Goal: Find contact information: Find contact information

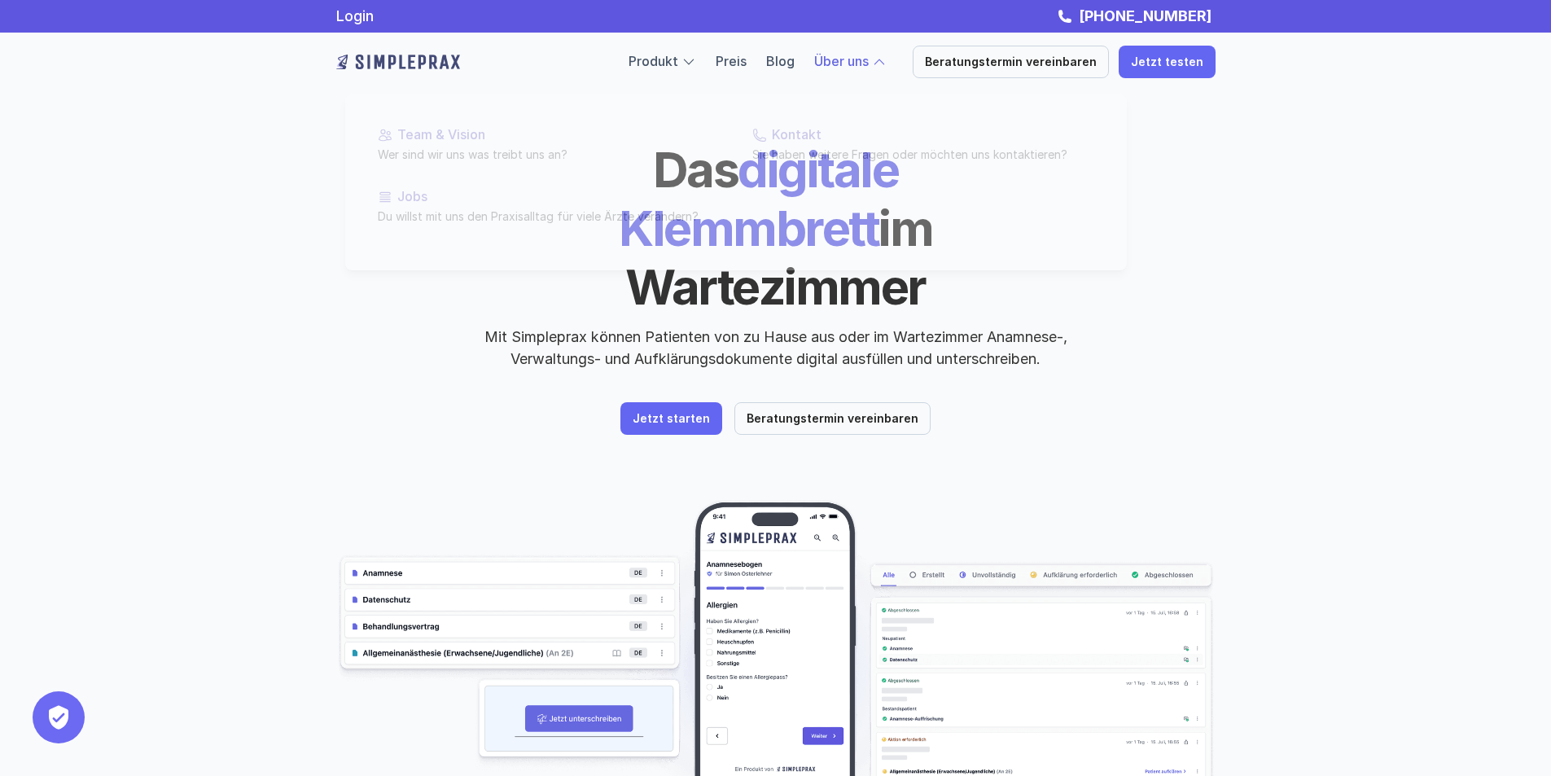
click at [863, 70] on div at bounding box center [735, 160] width 781 height 219
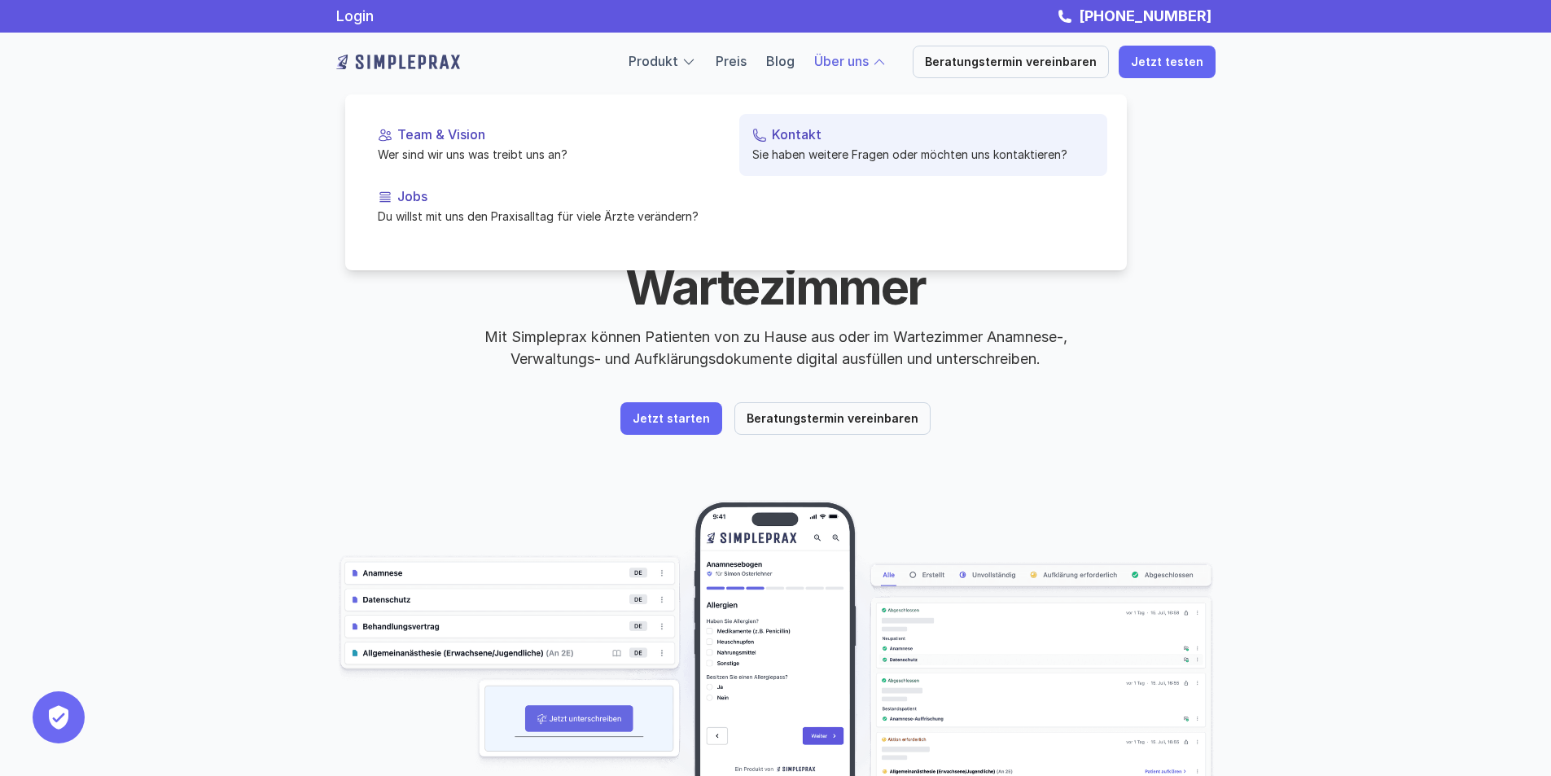
click at [803, 140] on p "Kontakt" at bounding box center [933, 134] width 322 height 15
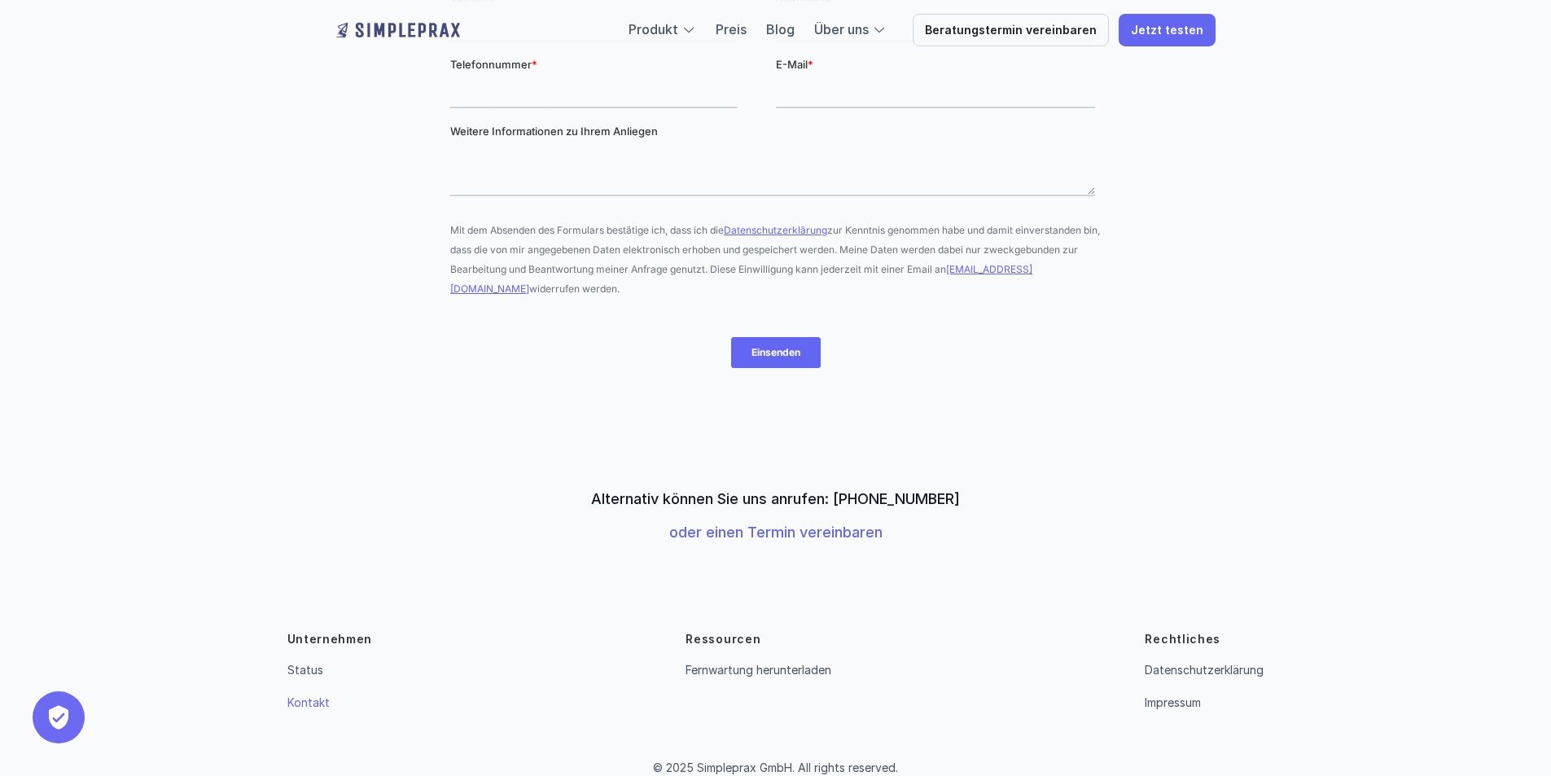
scroll to position [392, 0]
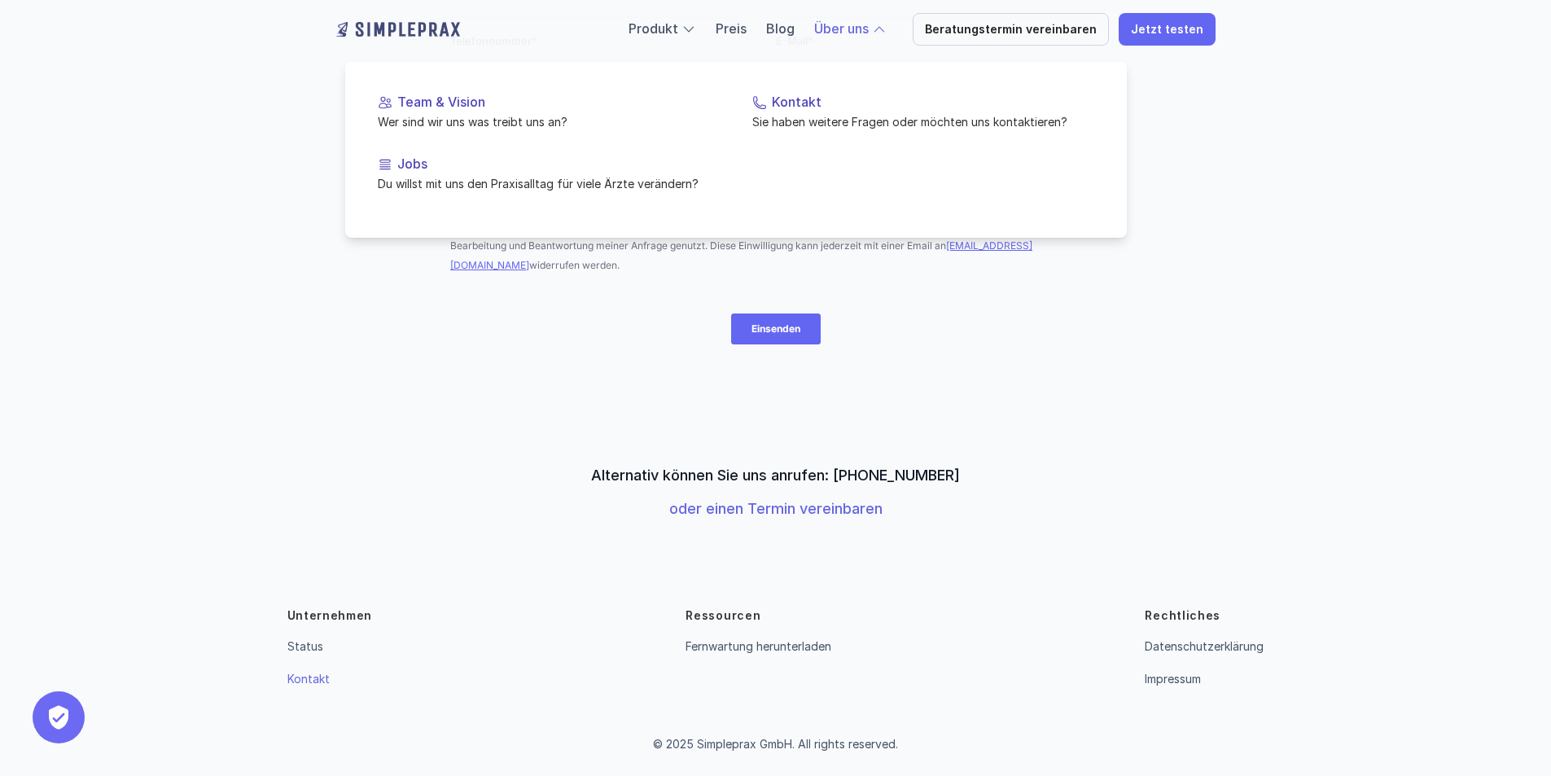
click at [886, 29] on div at bounding box center [879, 29] width 15 height 15
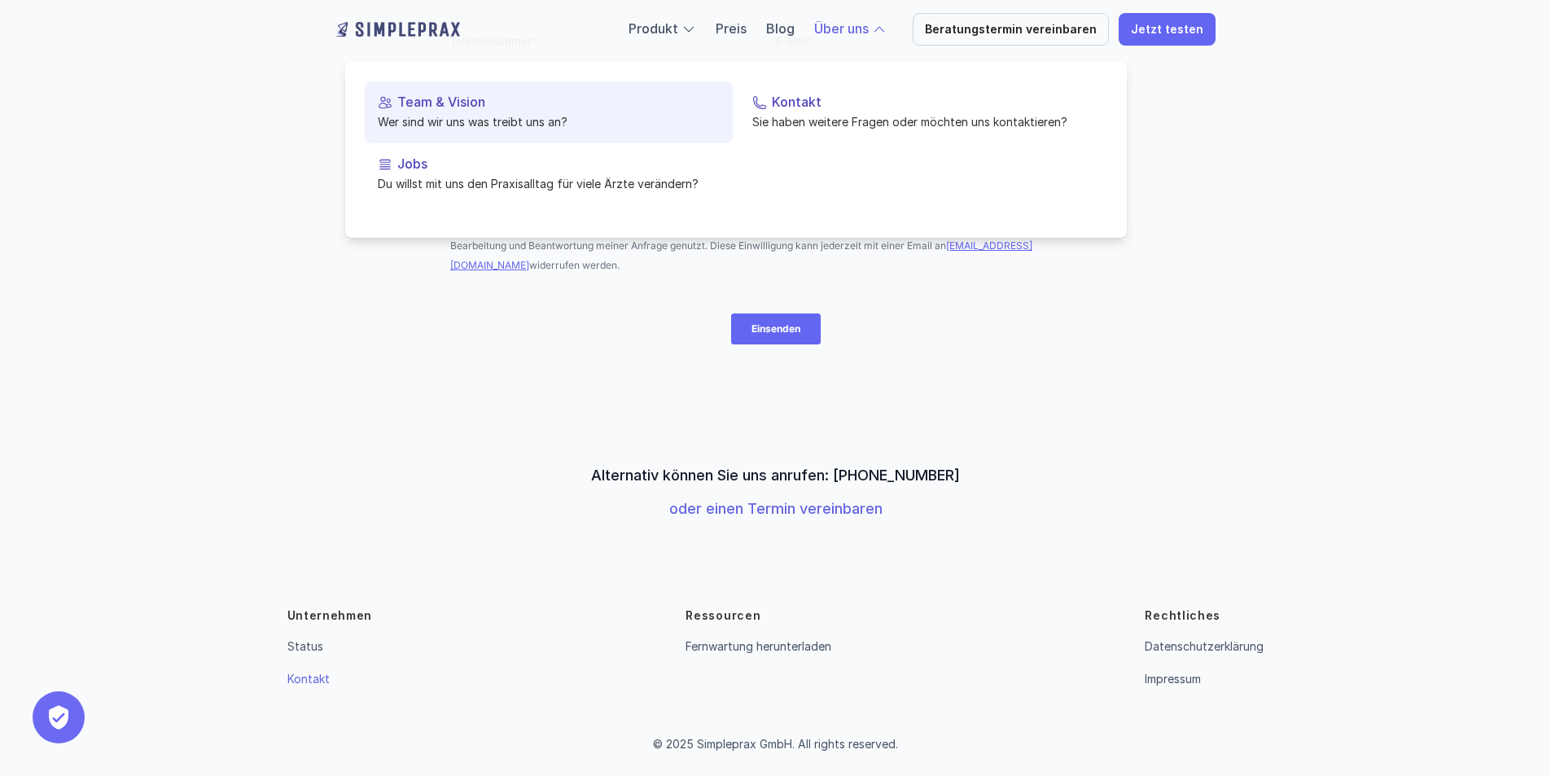
click at [461, 93] on link "Team & Vision Wer sind wir uns was treibt uns an?" at bounding box center [549, 112] width 368 height 62
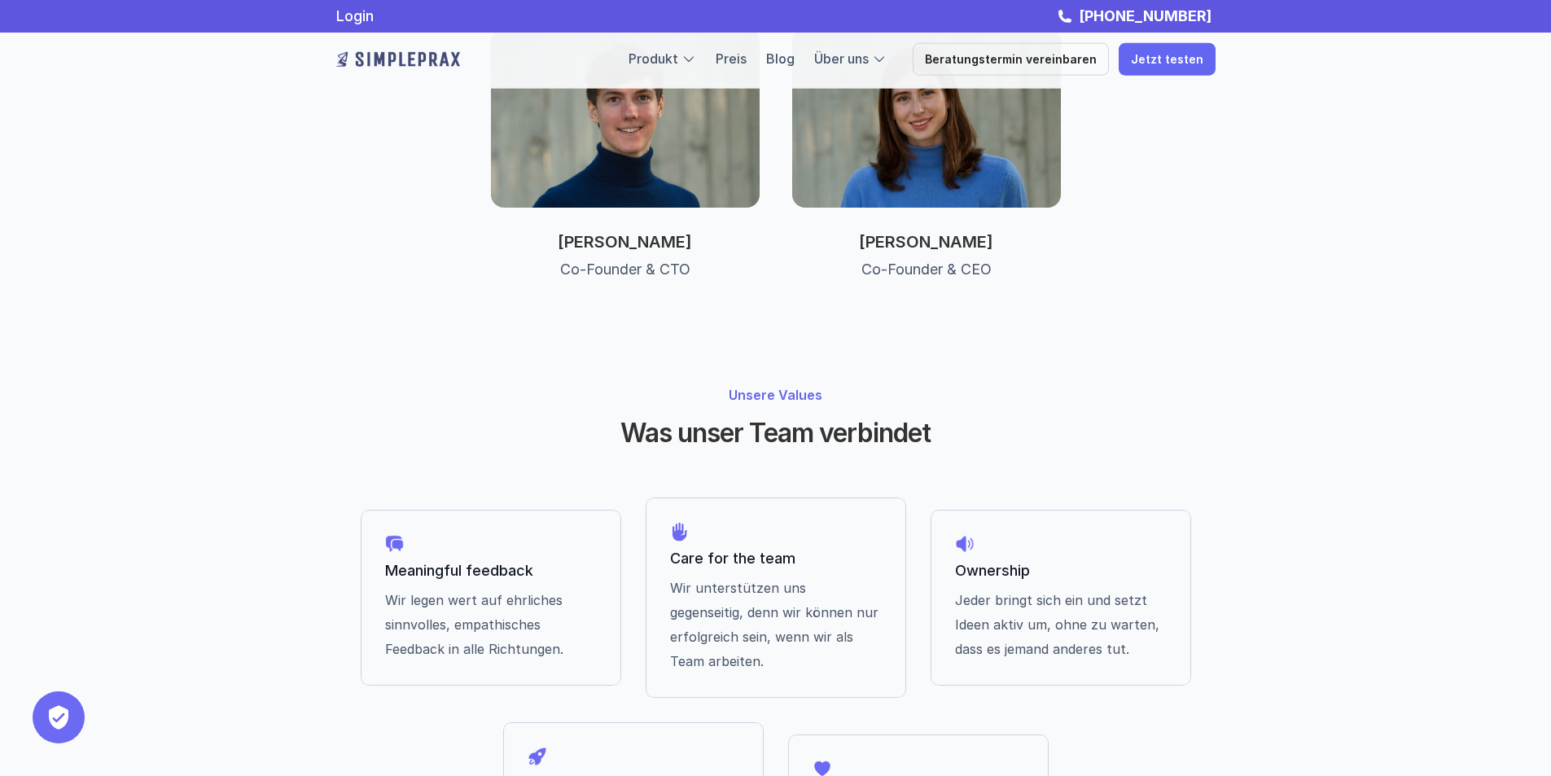
scroll to position [953, 0]
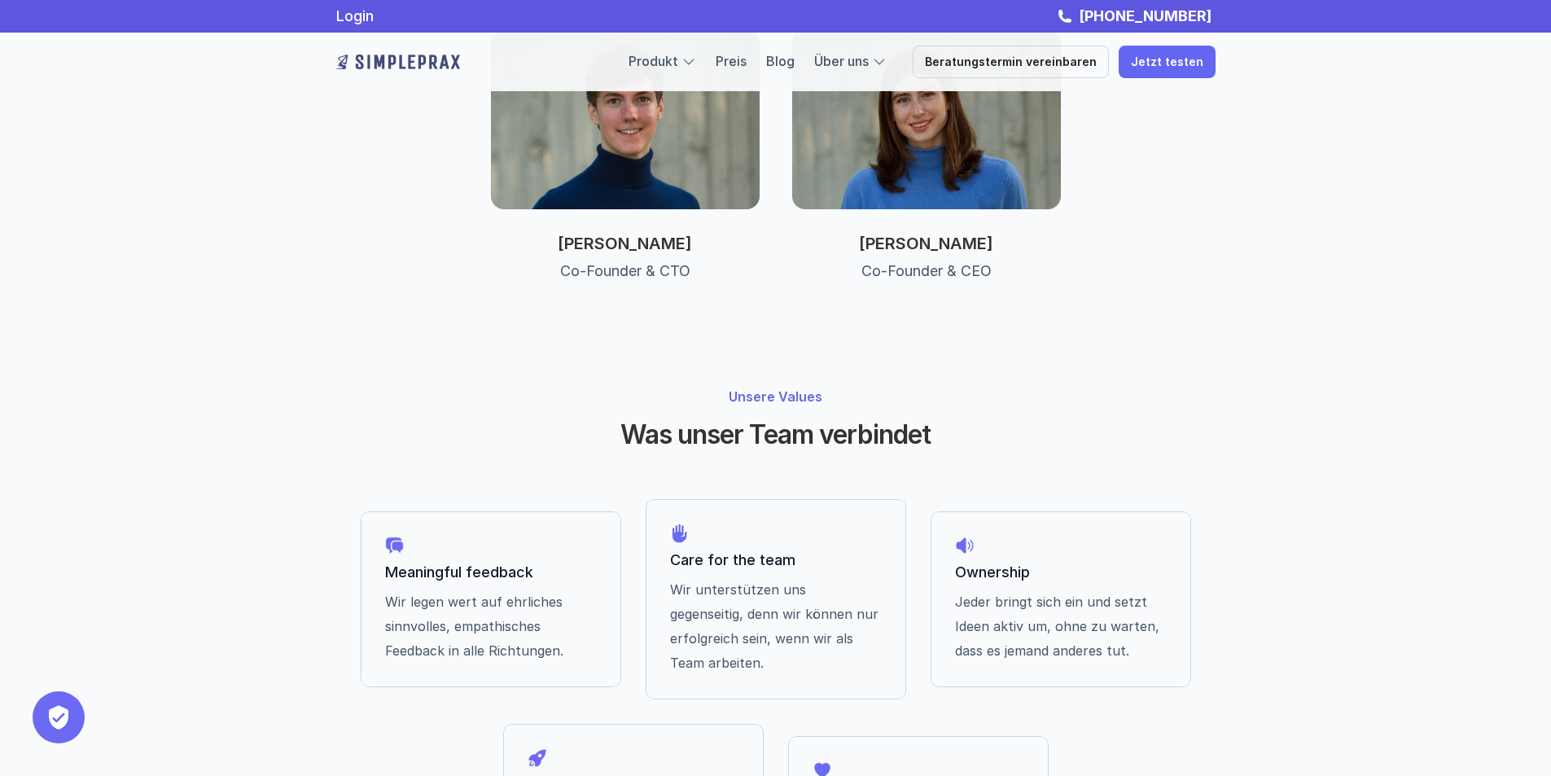
click at [650, 150] on img at bounding box center [625, 119] width 269 height 179
click at [652, 117] on img at bounding box center [625, 119] width 269 height 179
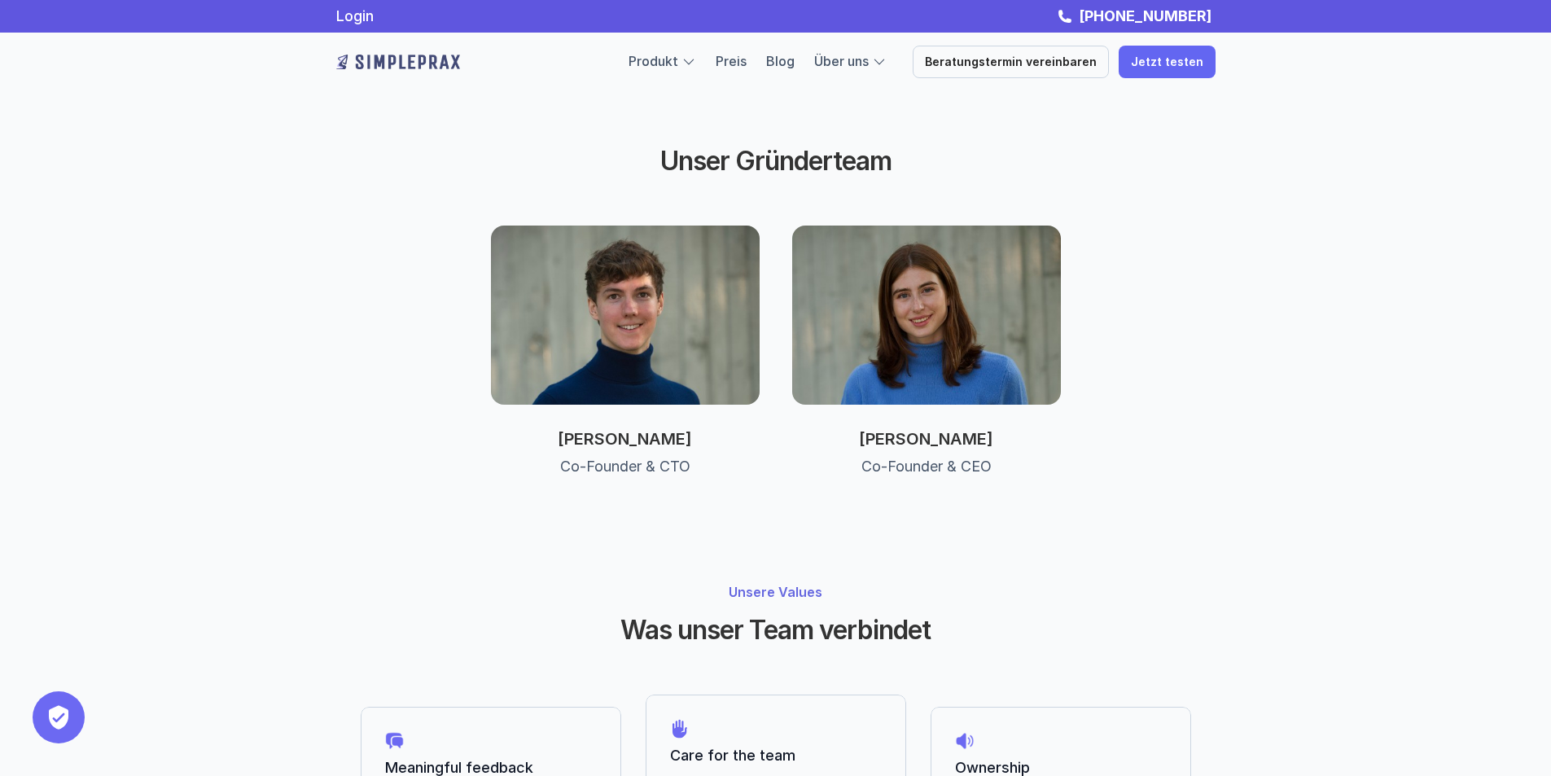
scroll to position [628, 0]
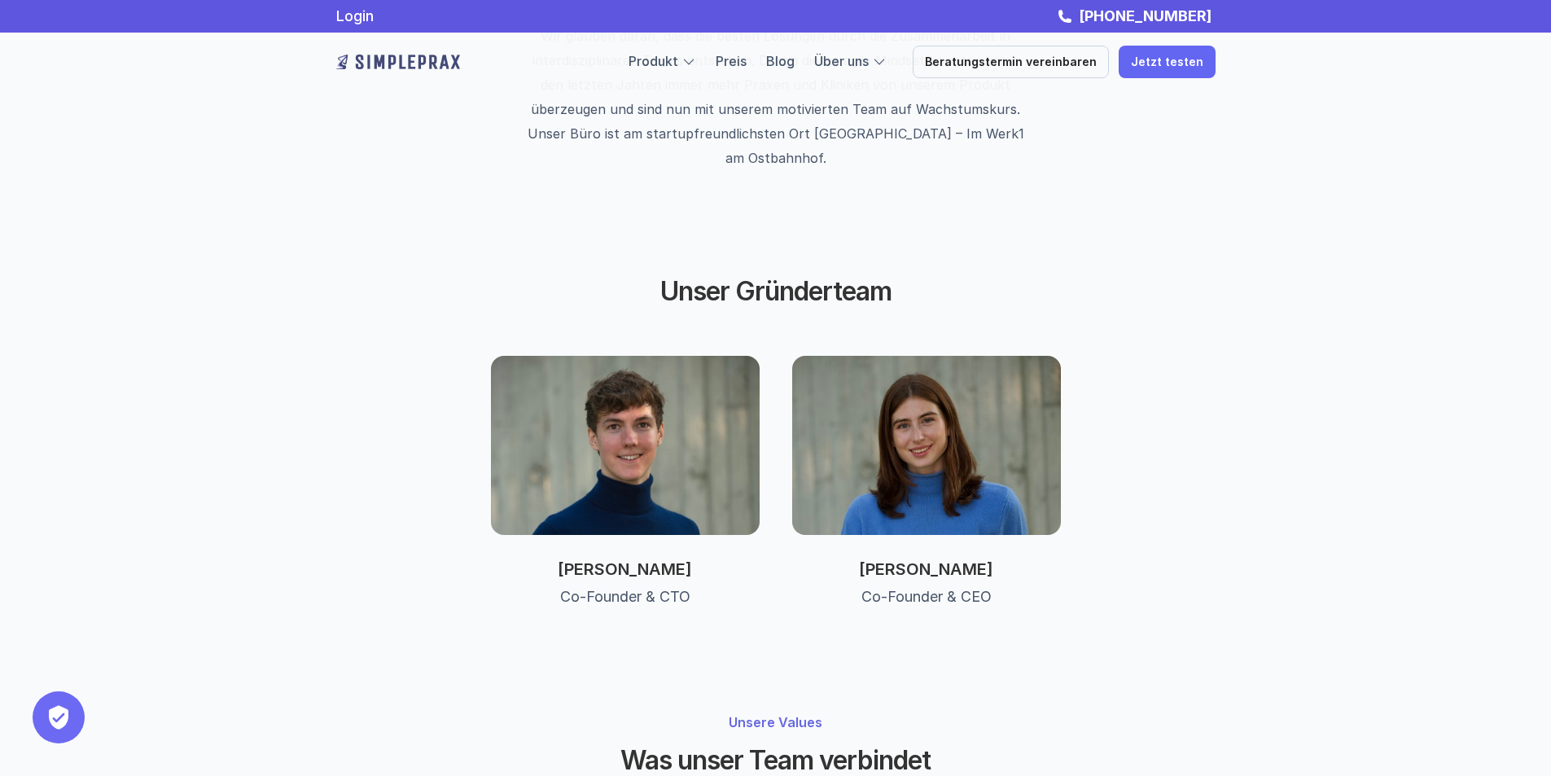
click at [868, 356] on img at bounding box center [926, 445] width 269 height 179
click at [945, 559] on p "[PERSON_NAME]" at bounding box center [926, 569] width 269 height 20
click at [678, 66] on link "Produkt" at bounding box center [653, 61] width 50 height 16
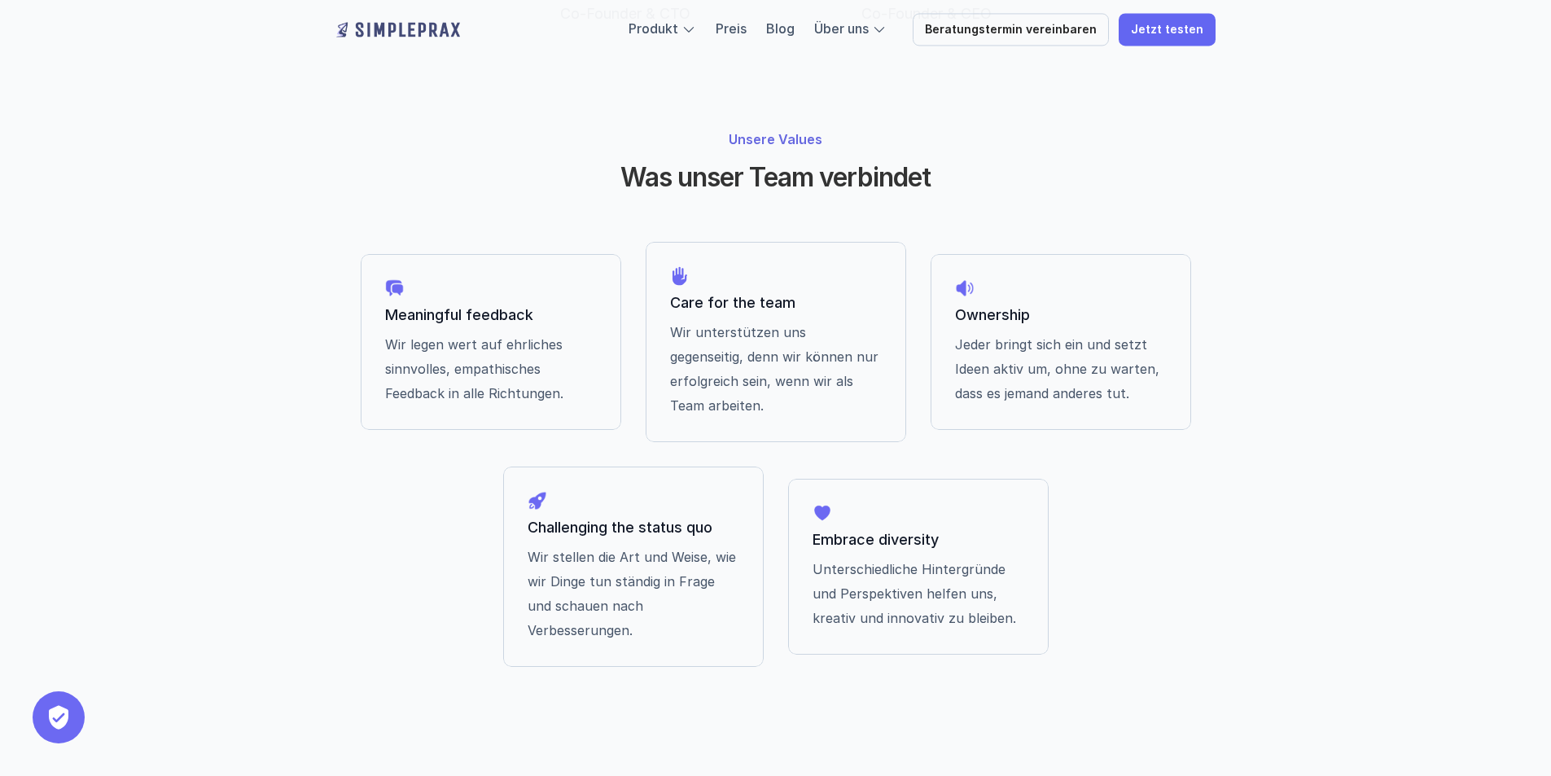
scroll to position [1279, 0]
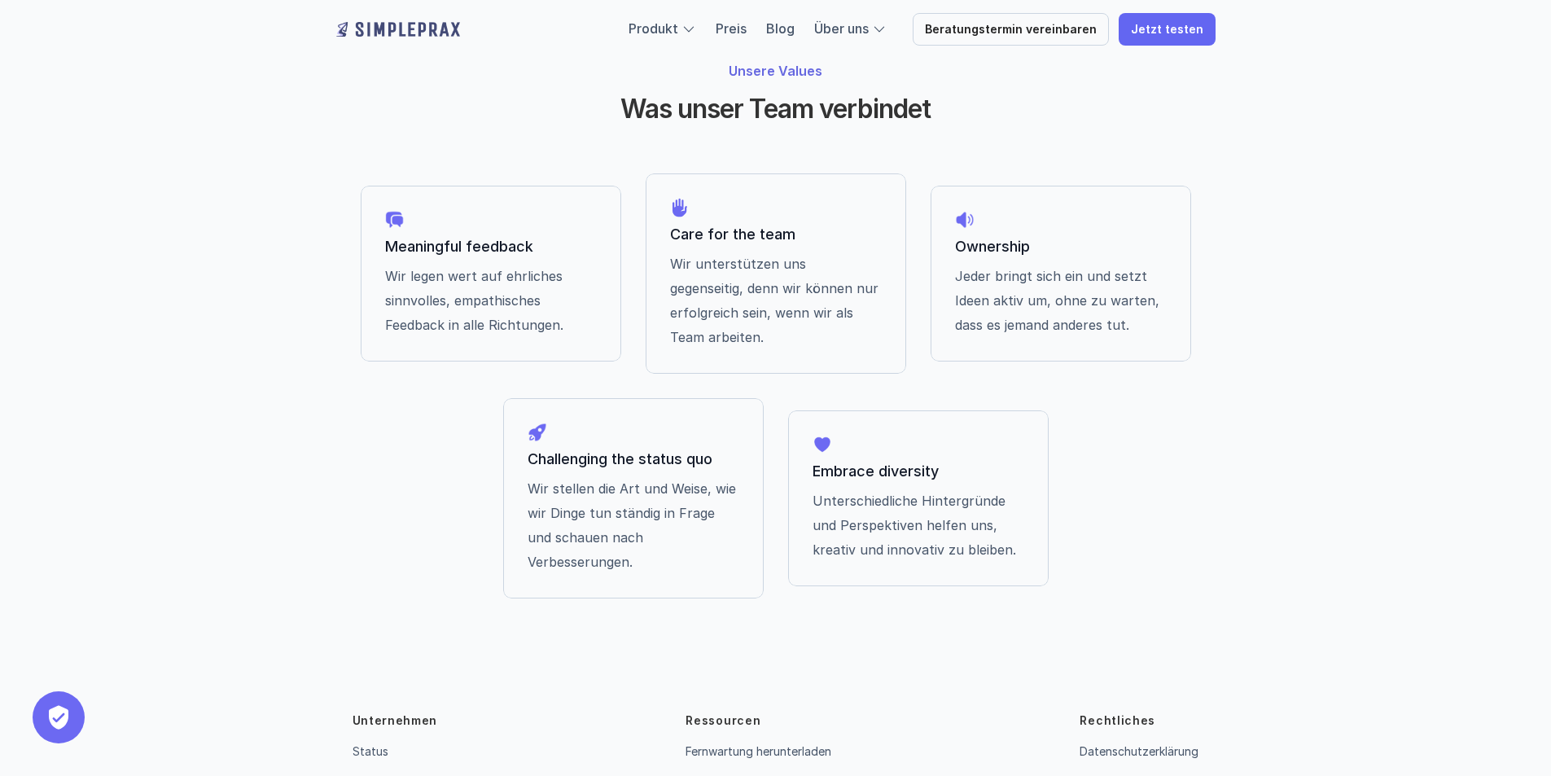
click at [369, 775] on link "Kontakt" at bounding box center [373, 784] width 42 height 14
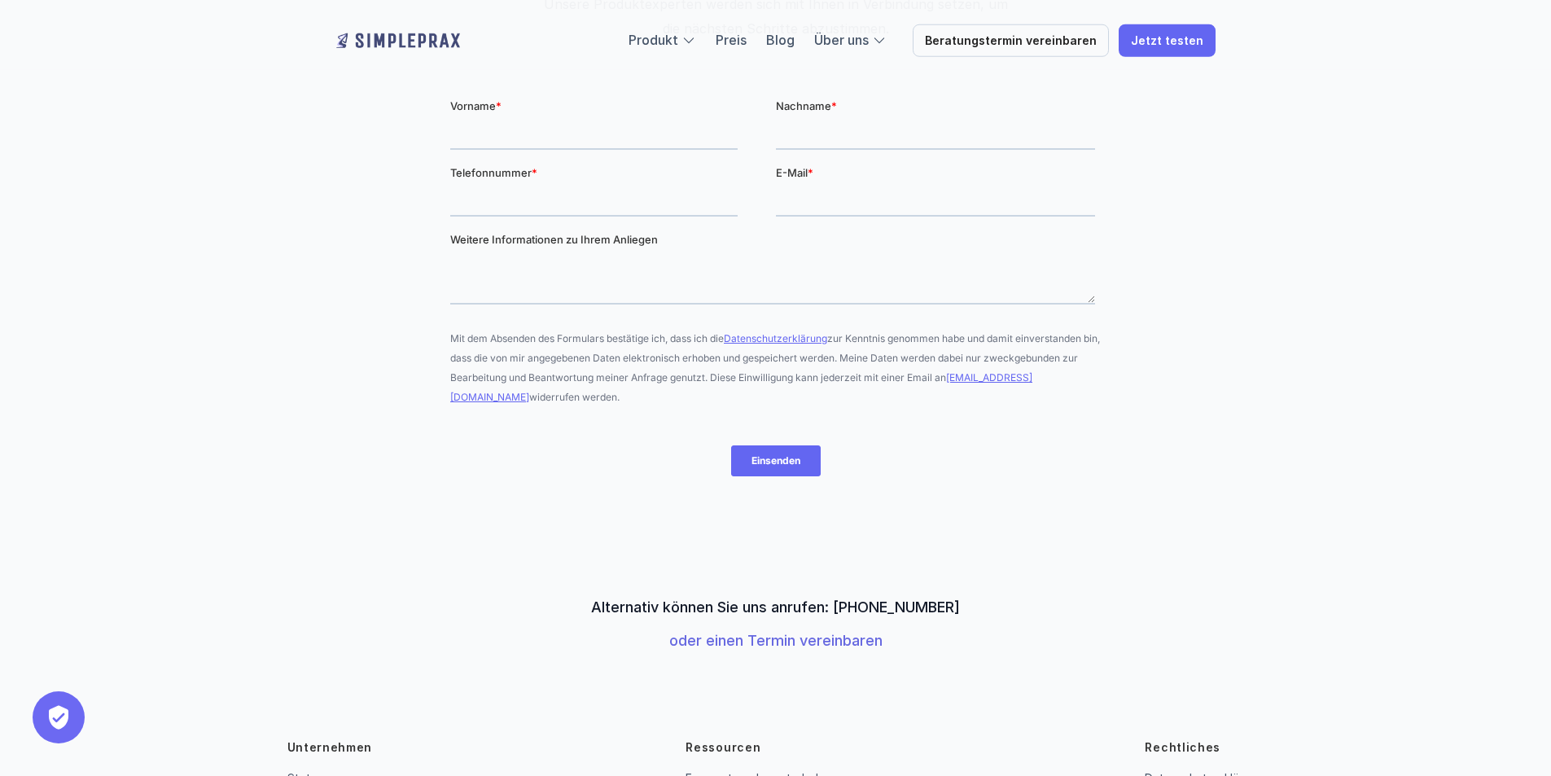
scroll to position [392, 0]
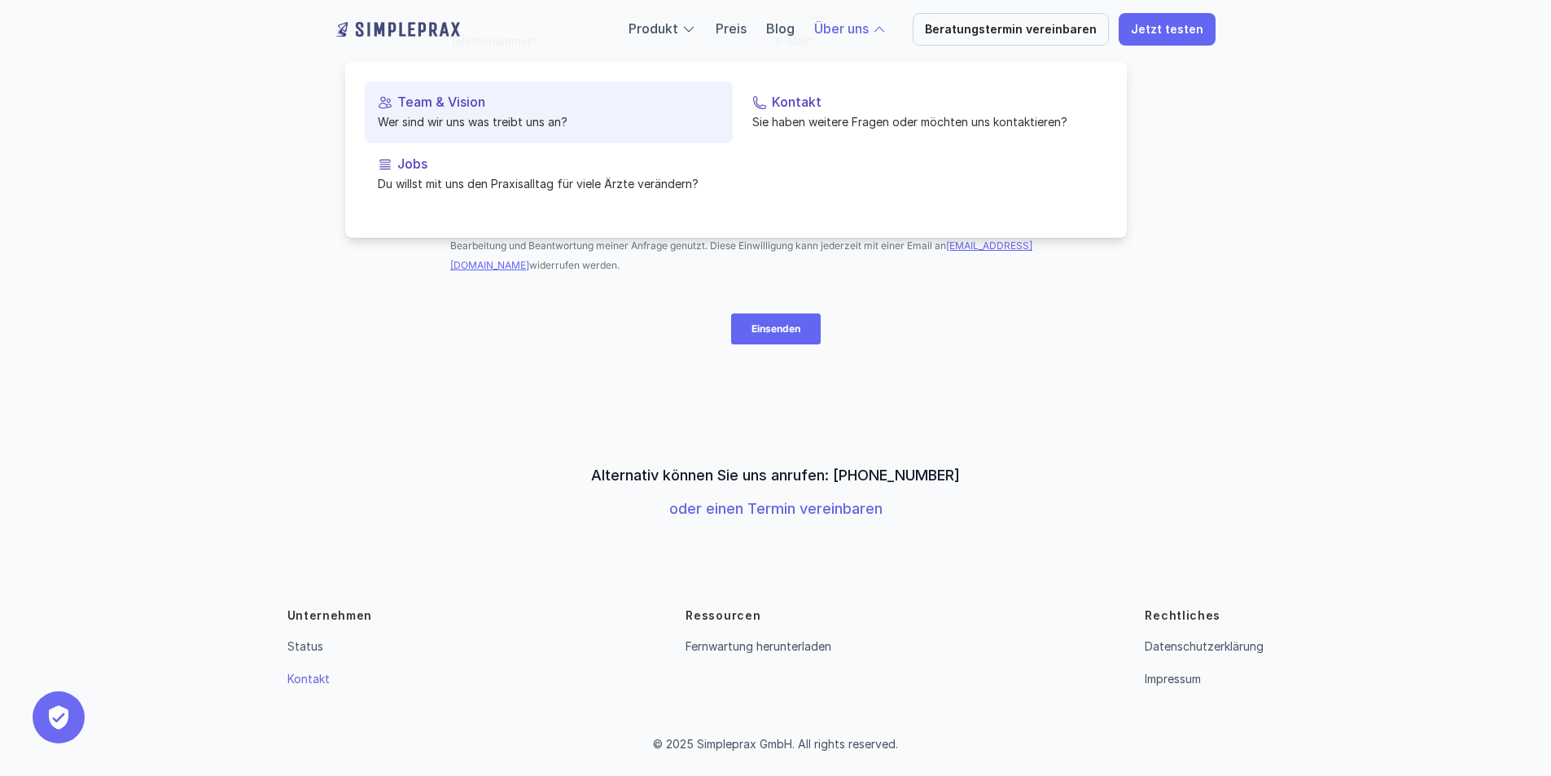
click at [431, 103] on p "Team & Vision" at bounding box center [558, 101] width 322 height 15
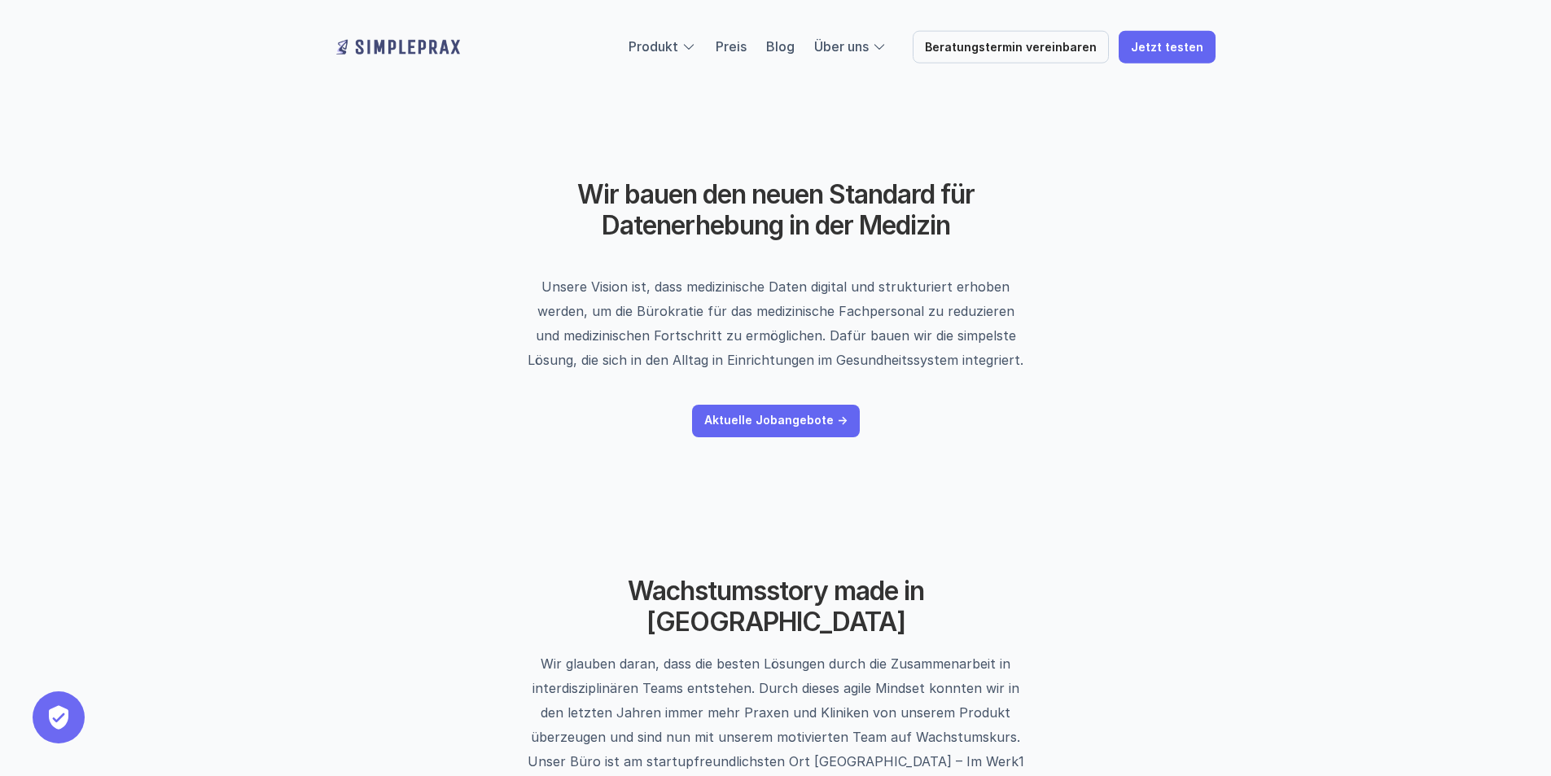
scroll to position [407, 0]
